Goal: Task Accomplishment & Management: Complete application form

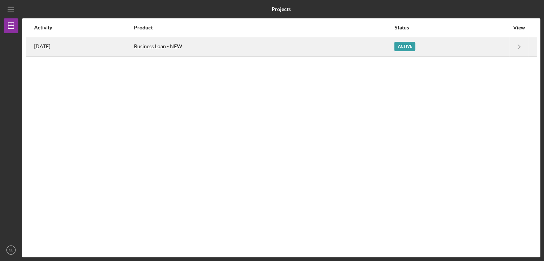
click at [191, 45] on div "Business Loan - NEW" at bounding box center [264, 46] width 260 height 18
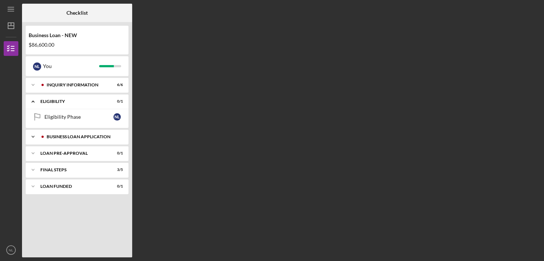
click at [69, 136] on div "BUSINESS LOAN APPLICATION" at bounding box center [83, 136] width 73 height 4
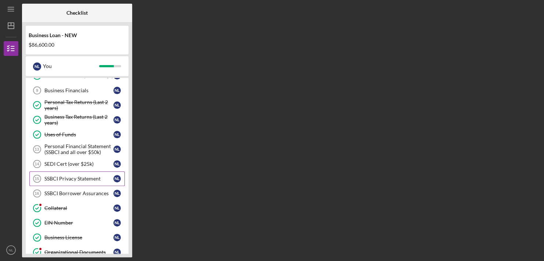
scroll to position [91, 0]
click at [66, 176] on div "SSBCI Privacy Statement" at bounding box center [78, 179] width 69 height 6
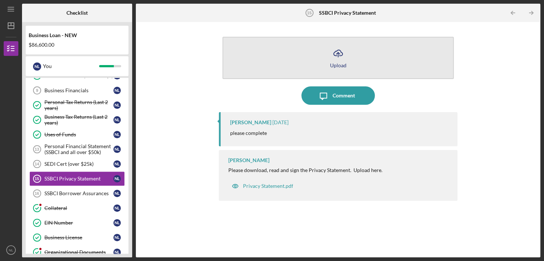
click at [339, 58] on icon "Icon/Upload" at bounding box center [338, 53] width 18 height 18
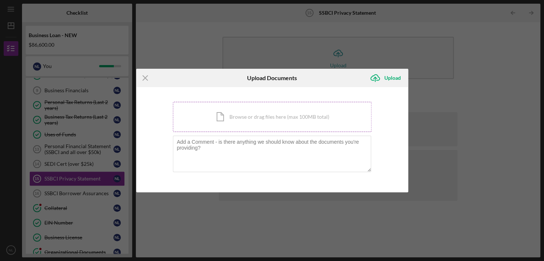
click at [264, 117] on div "Icon/Document Browse or drag files here (max 100MB total) Tap to choose files o…" at bounding box center [272, 117] width 199 height 30
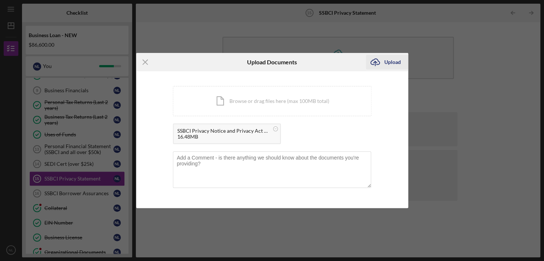
click at [393, 61] on div "Upload" at bounding box center [392, 62] width 17 height 15
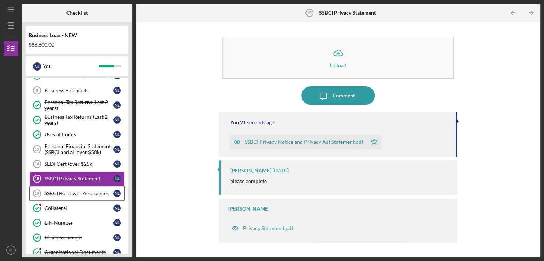
click at [66, 191] on div "SSBCI Borrower Assurances" at bounding box center [78, 193] width 69 height 6
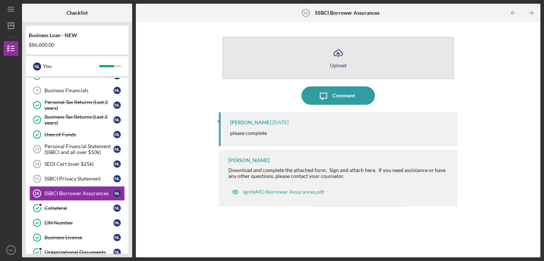
click at [337, 58] on icon "Icon/Upload" at bounding box center [338, 53] width 18 height 18
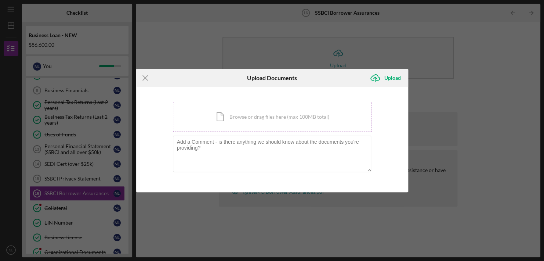
click at [240, 115] on div "Icon/Document Browse or drag files here (max 100MB total) Tap to choose files o…" at bounding box center [272, 117] width 199 height 30
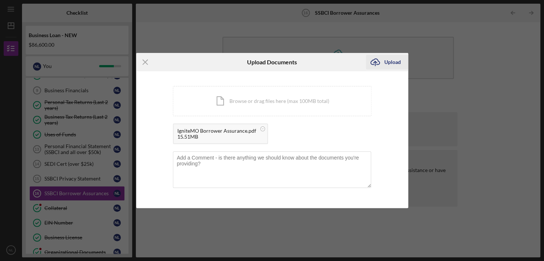
click at [395, 61] on div "Upload" at bounding box center [392, 62] width 17 height 15
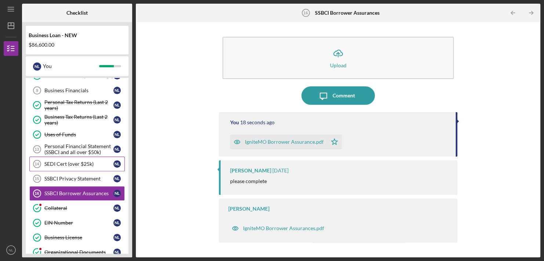
click at [93, 162] on div "SEDI Cert (over $25k)" at bounding box center [78, 164] width 69 height 6
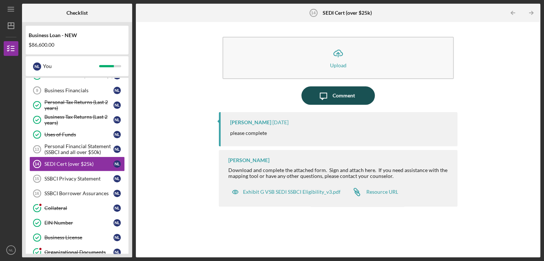
click at [337, 93] on div "Comment" at bounding box center [344, 95] width 22 height 18
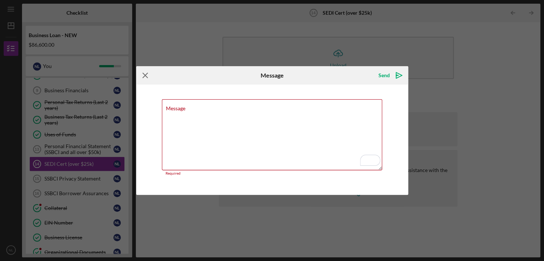
click at [148, 79] on icon "Icon/Menu Close" at bounding box center [145, 75] width 18 height 18
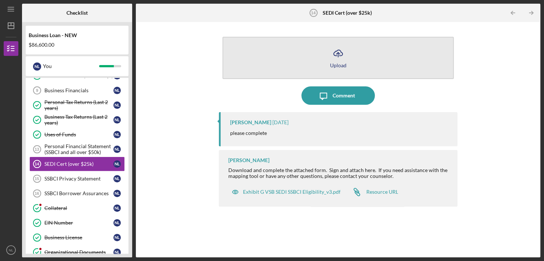
click at [340, 58] on icon "Icon/Upload" at bounding box center [338, 53] width 18 height 18
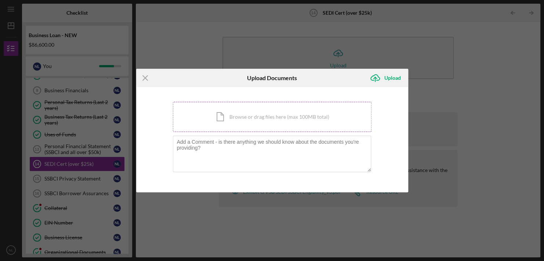
click at [249, 118] on div "Icon/Document Browse or drag files here (max 100MB total) Tap to choose files o…" at bounding box center [272, 117] width 199 height 30
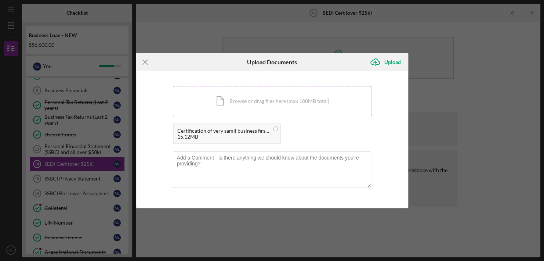
click at [238, 101] on div "Icon/Document Browse or drag files here (max 100MB total) Tap to choose files o…" at bounding box center [272, 101] width 199 height 30
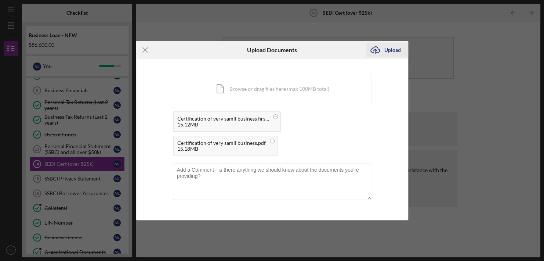
click at [388, 49] on div "Upload" at bounding box center [392, 50] width 17 height 15
